Goal: Find contact information: Find contact information

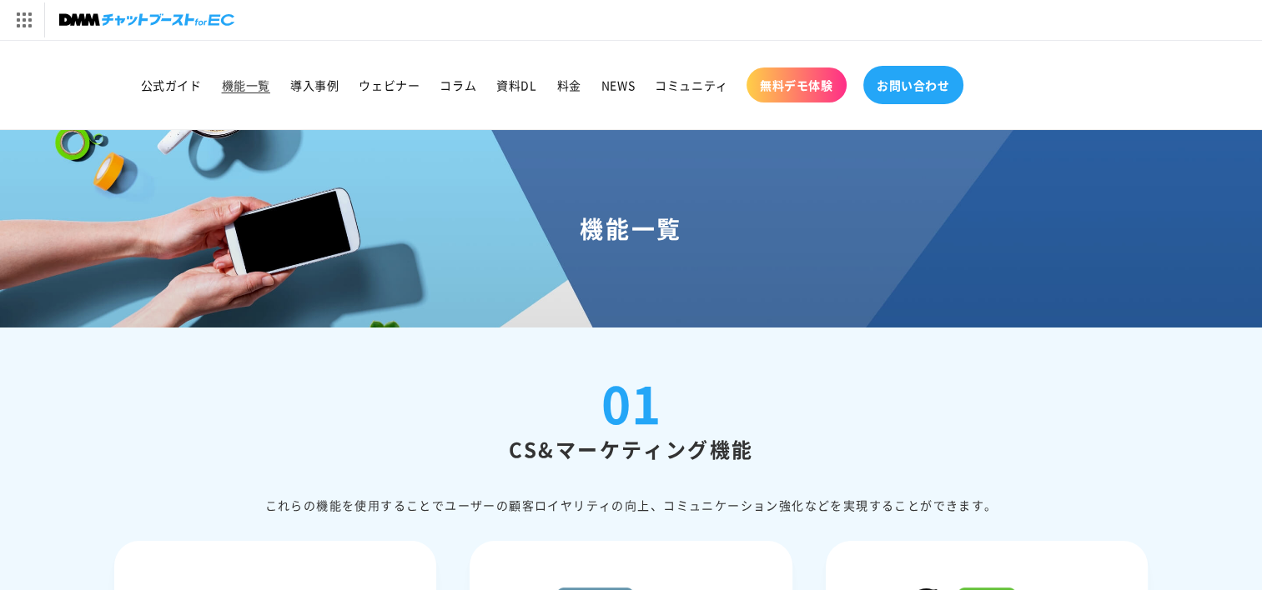
click at [892, 95] on link "お問い合わせ" at bounding box center [913, 85] width 100 height 38
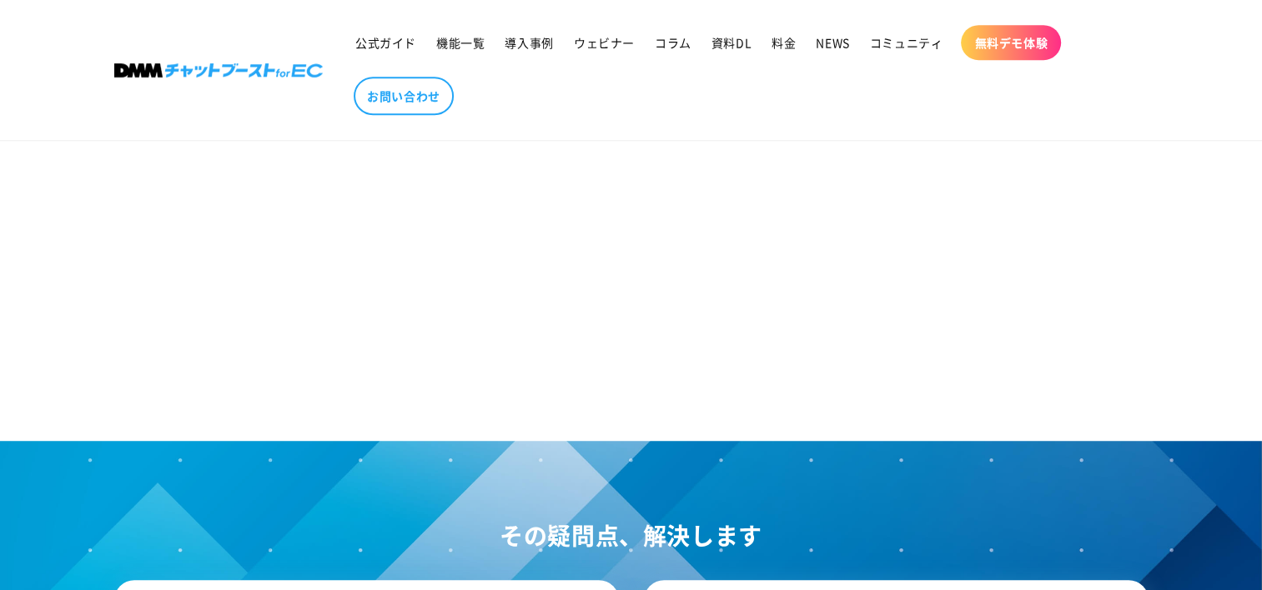
scroll to position [1057, 0]
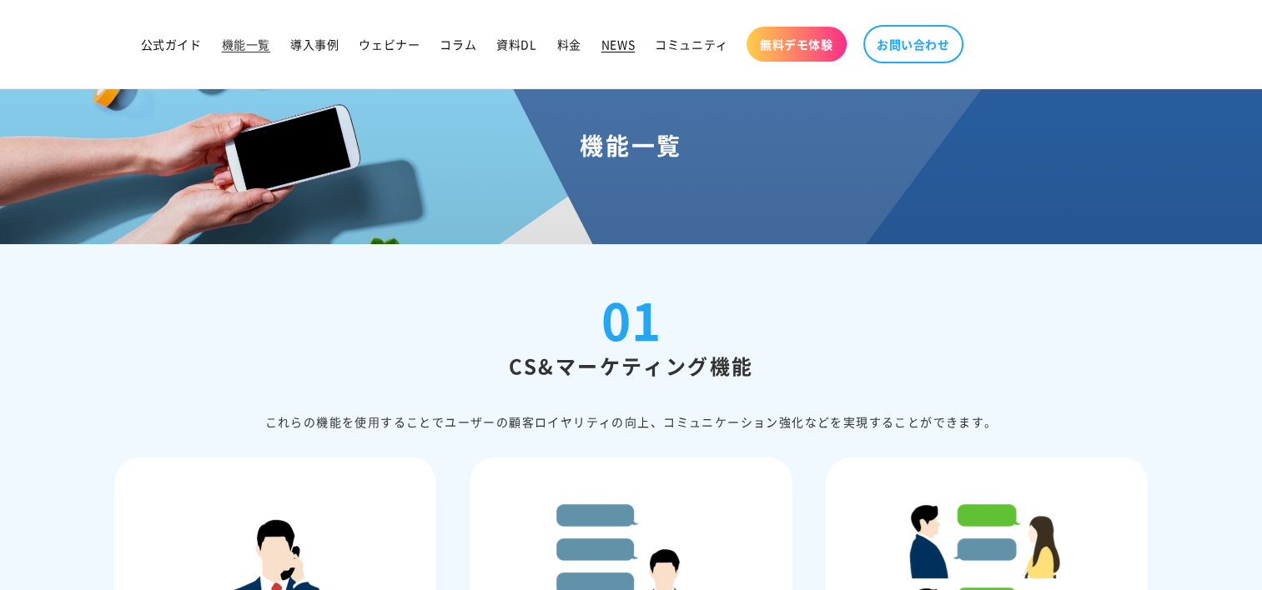
click at [624, 50] on span "NEWS" at bounding box center [617, 44] width 33 height 15
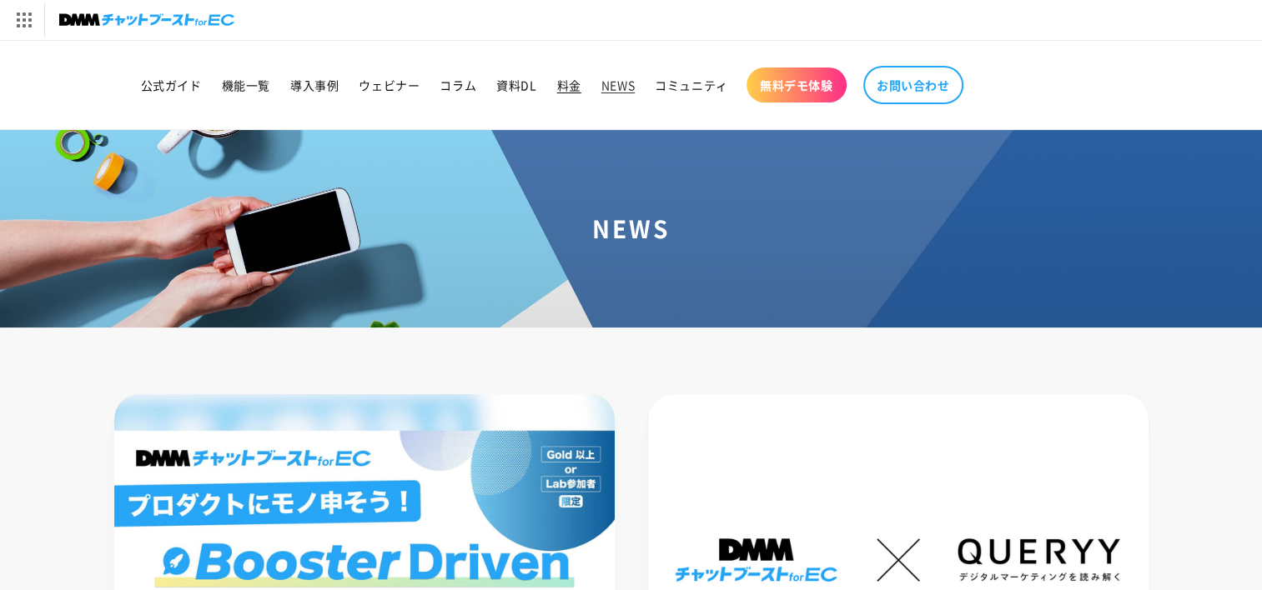
click at [564, 85] on span "料金" at bounding box center [569, 85] width 24 height 15
click at [926, 80] on span "お問い合わせ" at bounding box center [913, 85] width 73 height 15
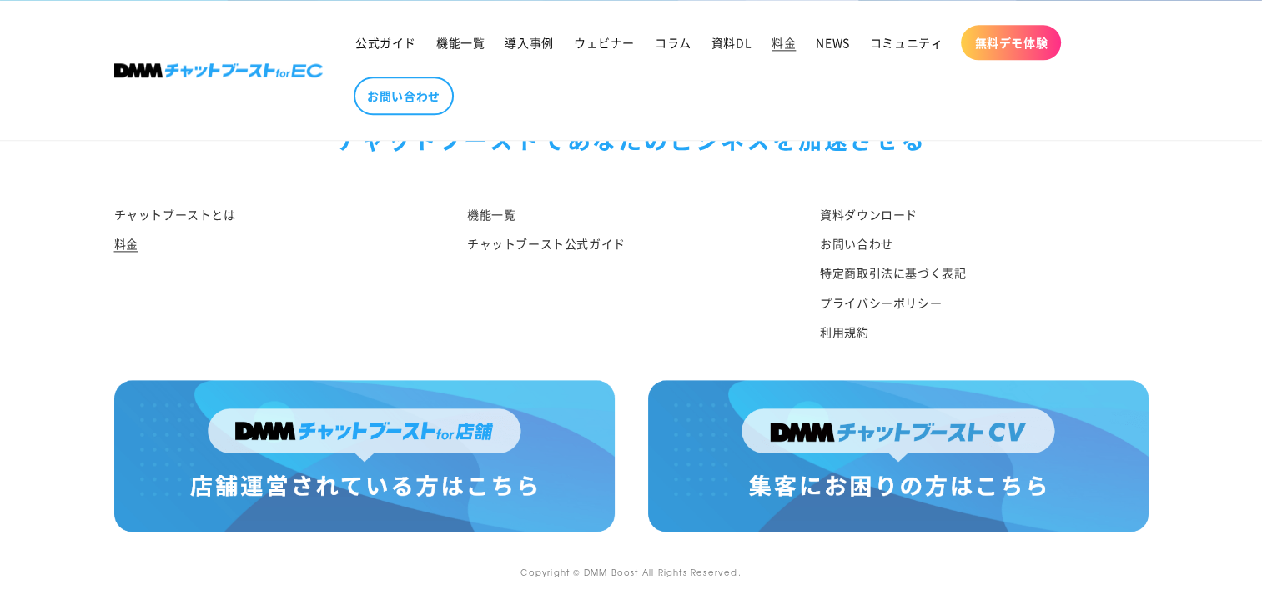
scroll to position [2148, 0]
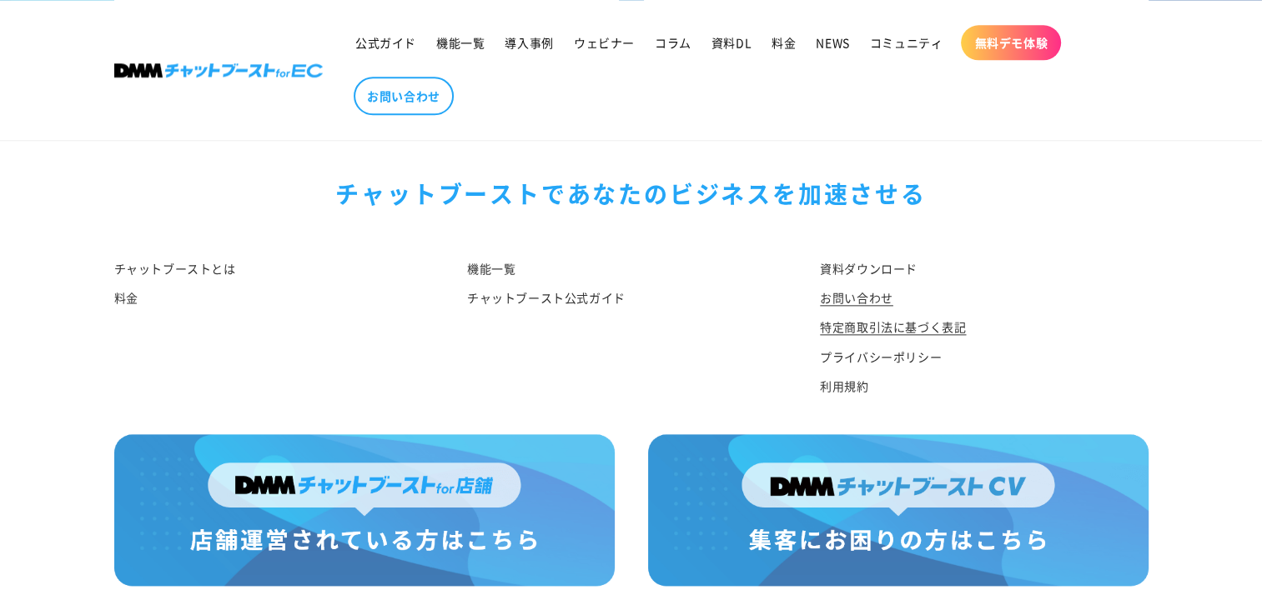
scroll to position [1891, 0]
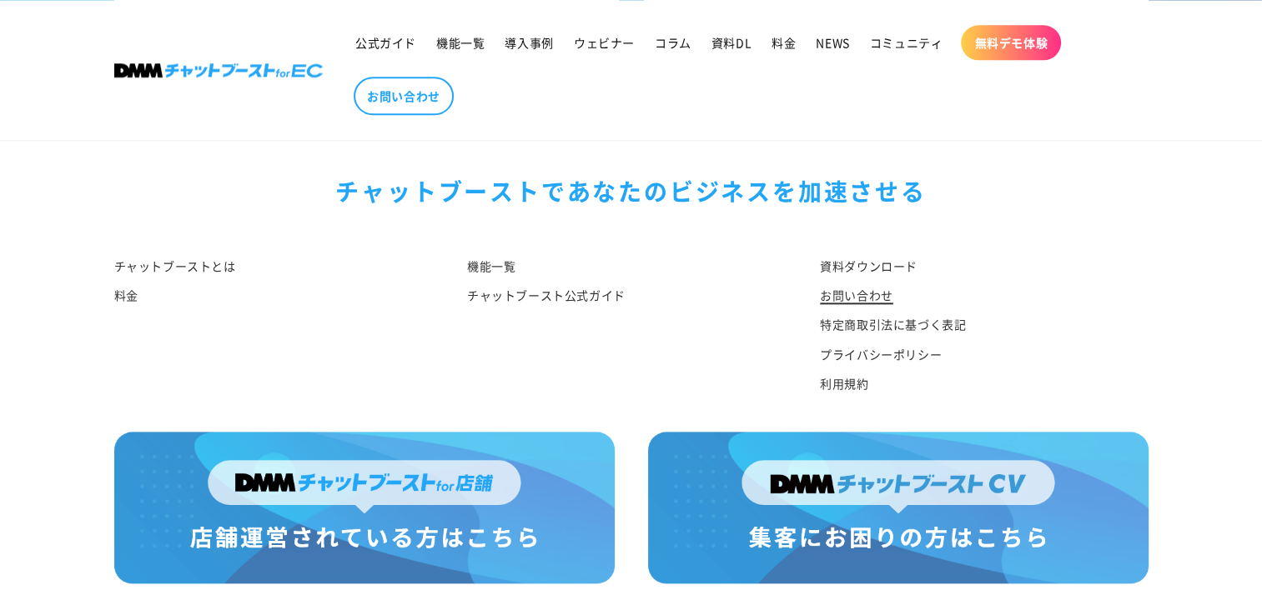
click at [856, 281] on link "お問い合わせ" at bounding box center [856, 295] width 73 height 29
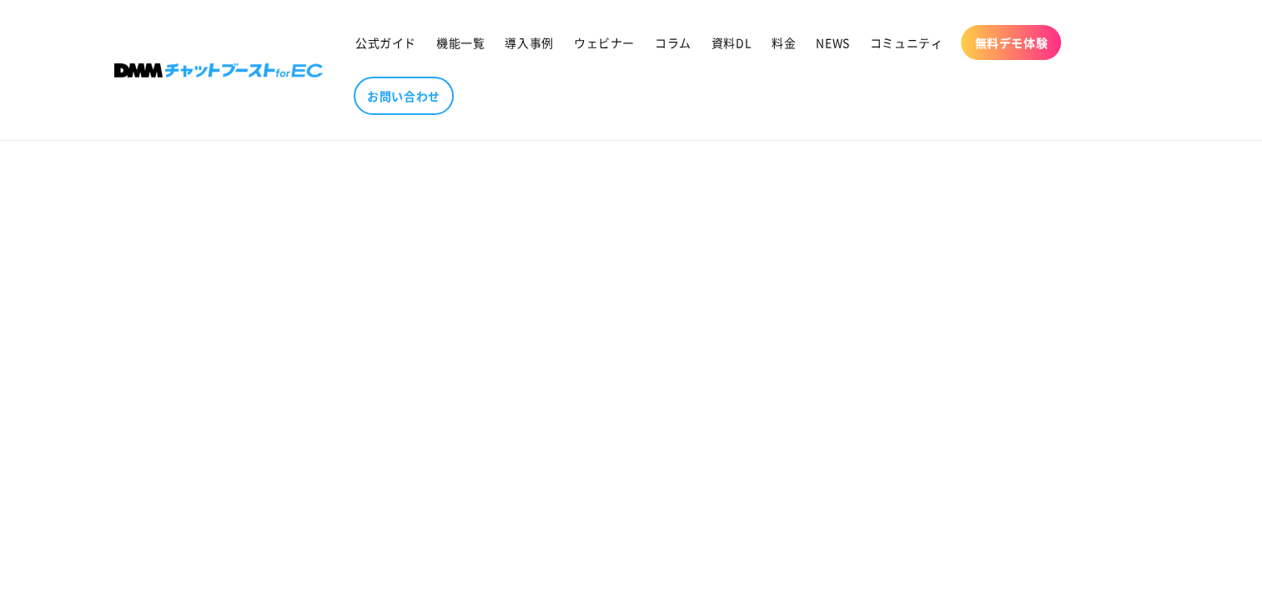
scroll to position [751, 0]
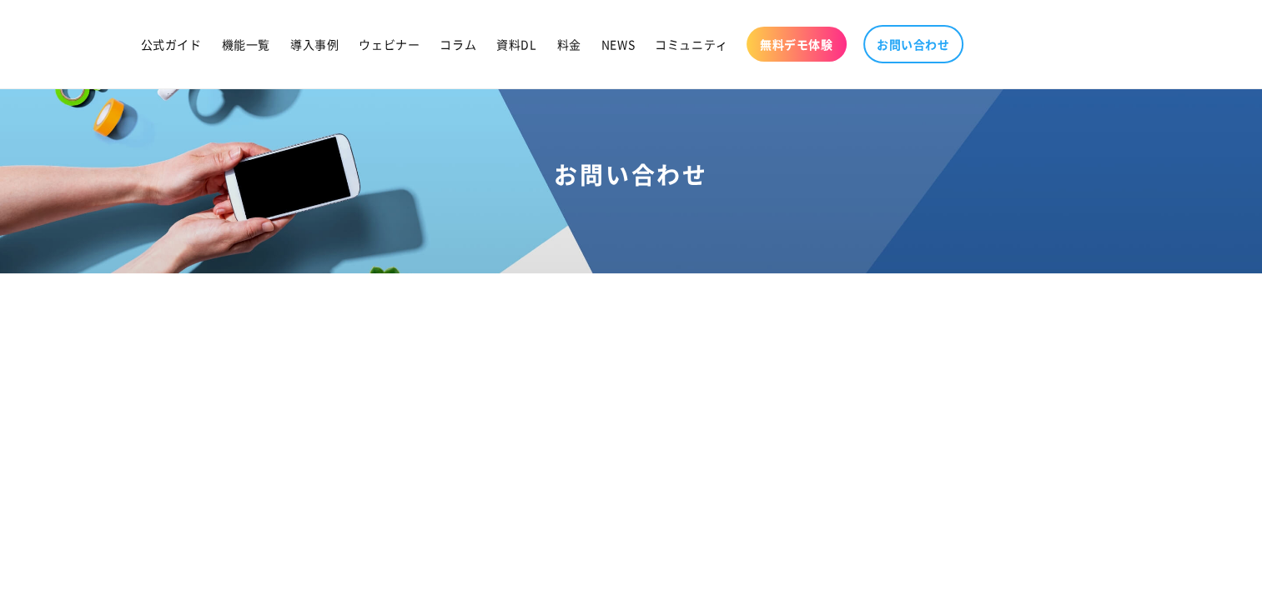
scroll to position [167, 0]
